Goal: Complete application form

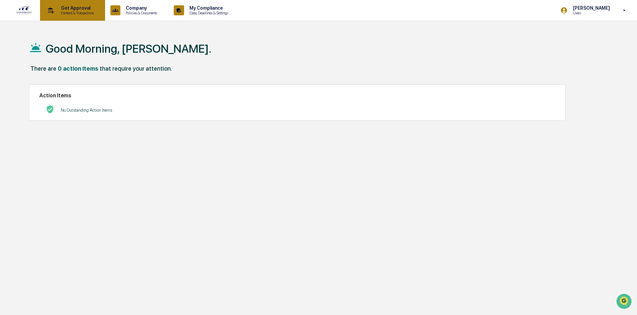
click at [73, 10] on p "Get Approval" at bounding box center [76, 7] width 41 height 5
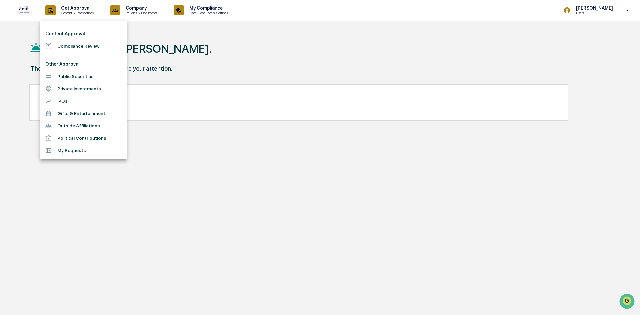
click at [76, 42] on li "Compliance Review" at bounding box center [83, 46] width 87 height 12
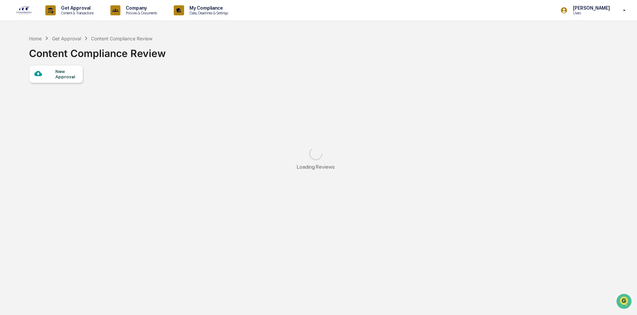
click at [60, 76] on div "New Approval" at bounding box center [66, 74] width 22 height 11
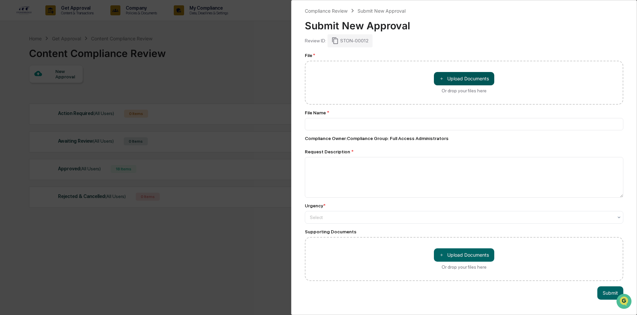
click at [464, 78] on button "＋ Upload Documents" at bounding box center [464, 78] width 60 height 13
type input "**********"
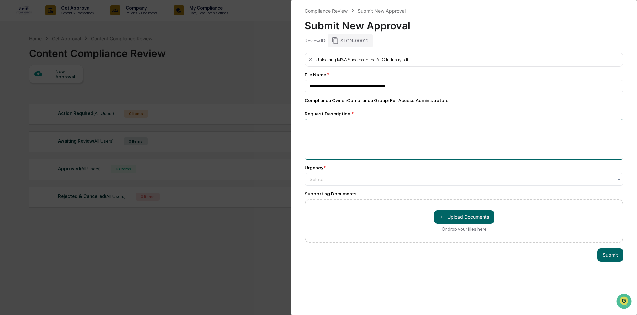
drag, startPoint x: 387, startPoint y: 133, endPoint x: 388, endPoint y: 127, distance: 5.3
click at [387, 134] on textarea at bounding box center [464, 139] width 318 height 41
type textarea "**********"
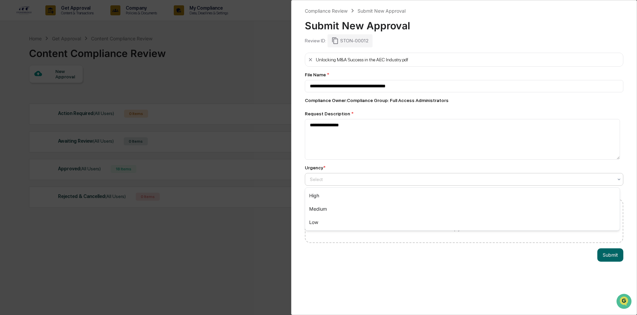
click at [448, 176] on div at bounding box center [461, 179] width 303 height 7
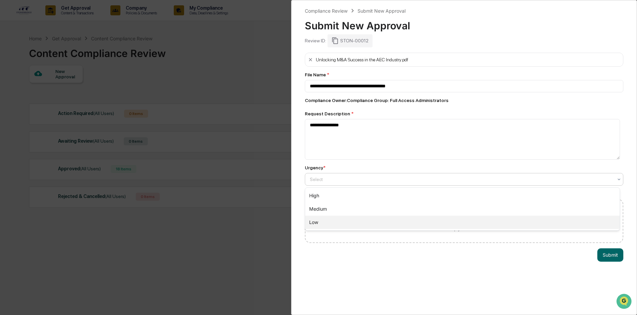
click at [426, 219] on div "Low" at bounding box center [462, 222] width 314 height 13
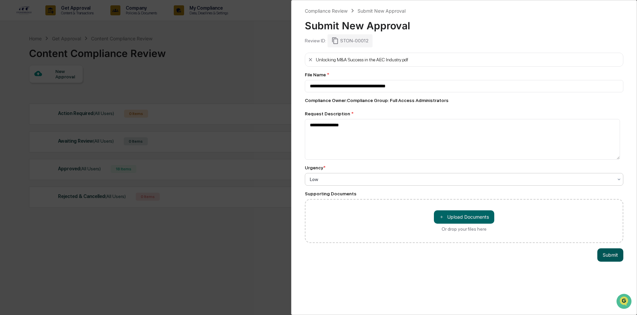
click at [612, 260] on button "Submit" at bounding box center [610, 254] width 26 height 13
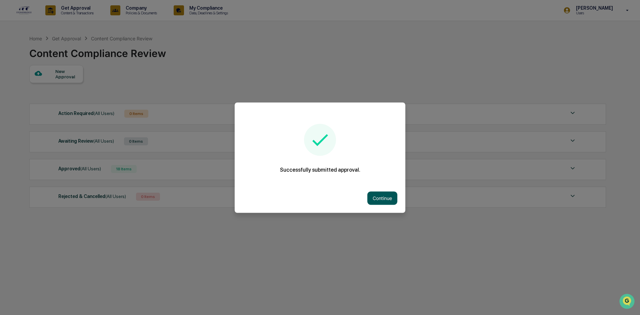
click at [374, 199] on button "Continue" at bounding box center [383, 197] width 30 height 13
